Goal: Book appointment/travel/reservation

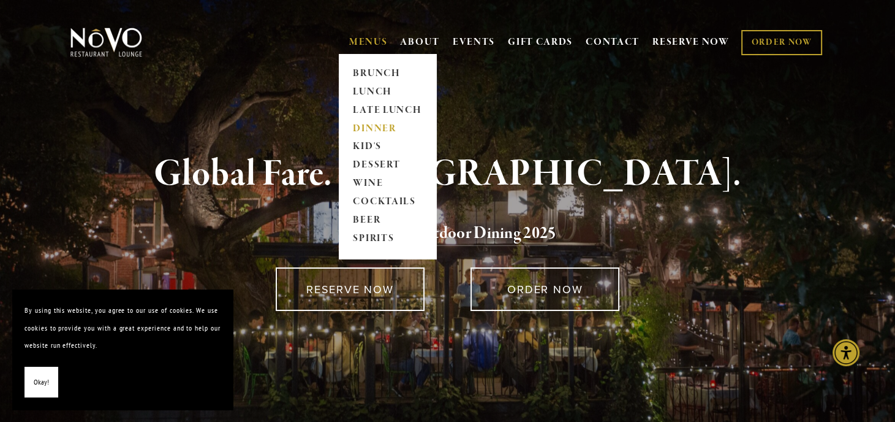
click at [370, 126] on link "DINNER" at bounding box center [387, 128] width 77 height 18
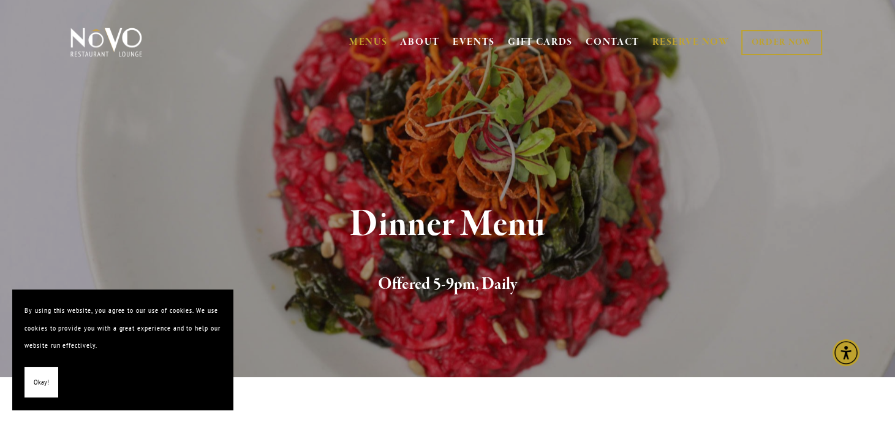
click at [667, 34] on link "RESERVE NOW" at bounding box center [691, 42] width 77 height 23
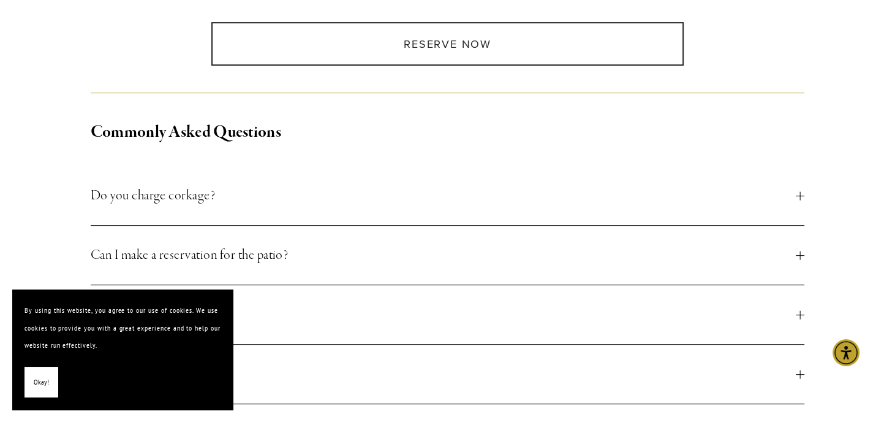
scroll to position [551, 0]
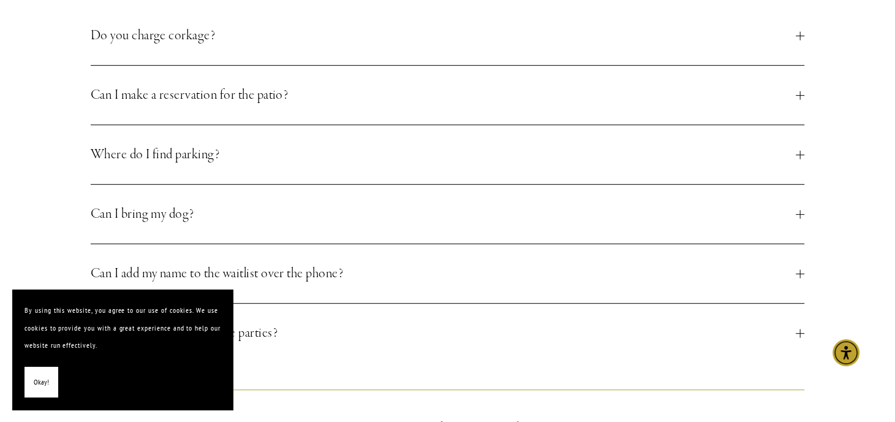
click at [44, 374] on span "Okay!" at bounding box center [41, 382] width 15 height 18
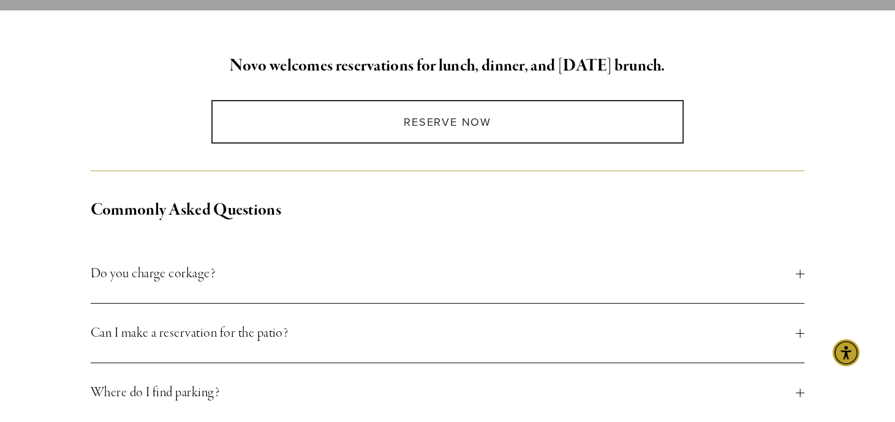
scroll to position [306, 0]
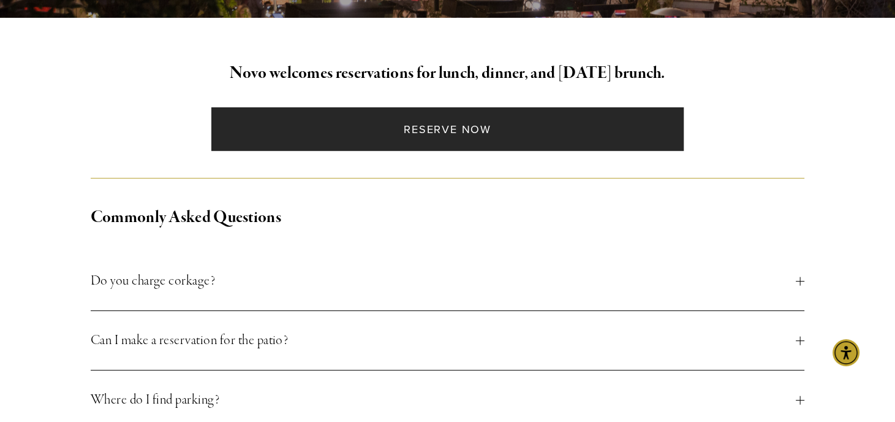
click at [390, 141] on link "Reserve Now" at bounding box center [447, 129] width 472 height 44
